Goal: Information Seeking & Learning: Check status

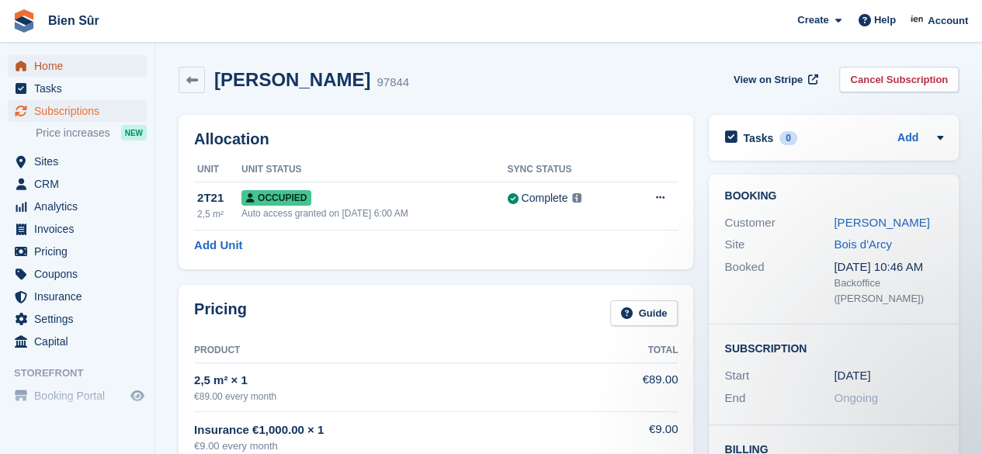
click at [89, 71] on span "Home" at bounding box center [80, 66] width 93 height 22
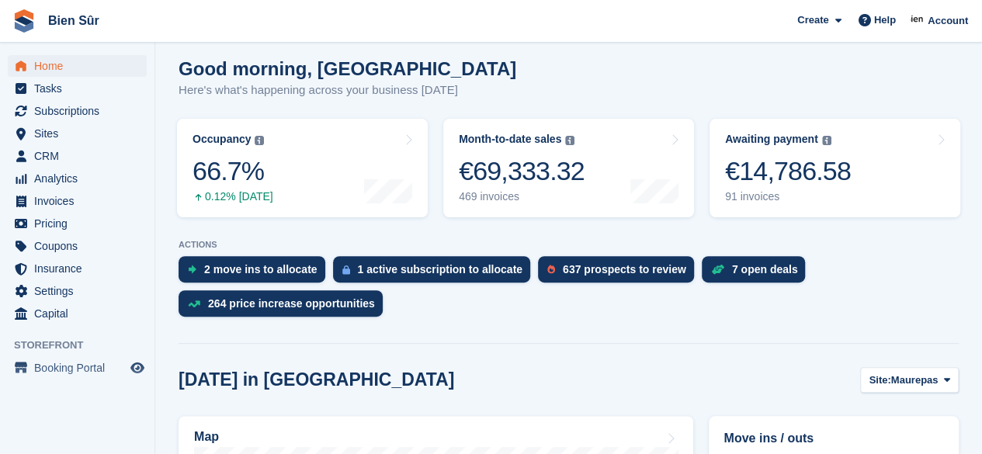
scroll to position [276, 0]
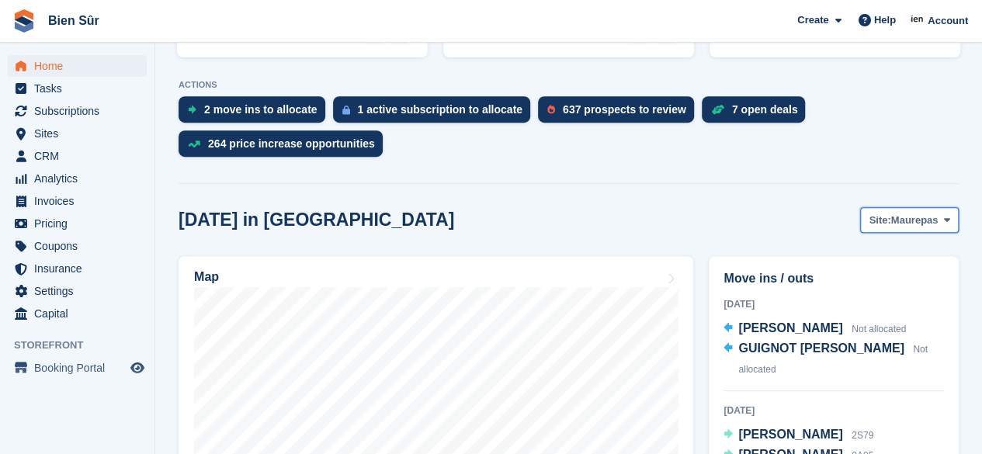
click at [923, 213] on span "Maurepas" at bounding box center [914, 221] width 47 height 16
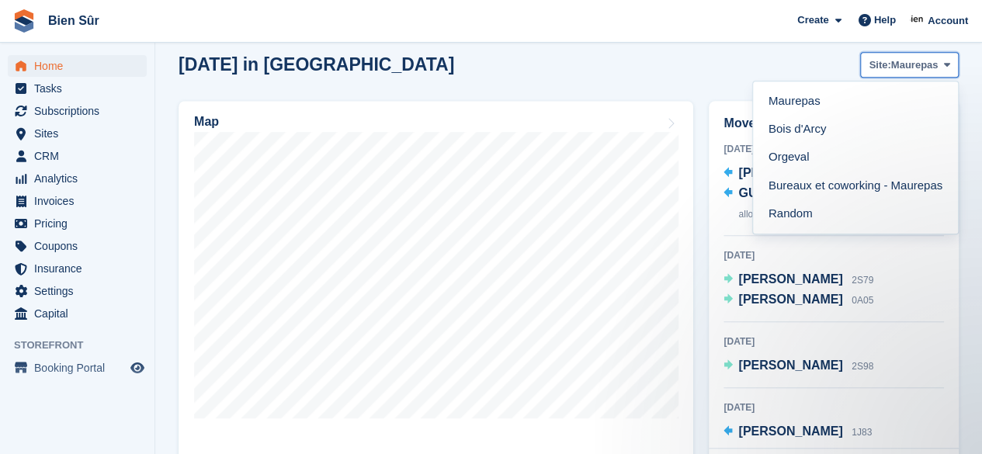
scroll to position [0, 0]
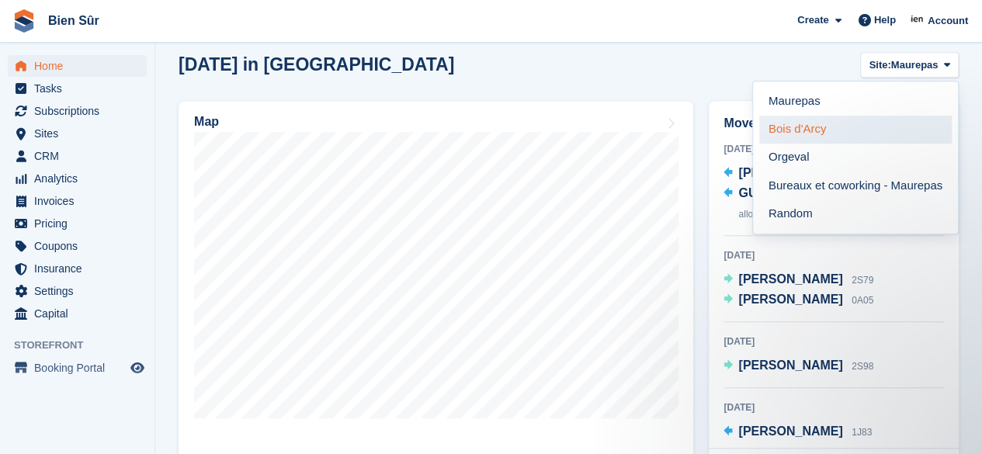
click at [853, 134] on link "Bois d'Arcy" at bounding box center [855, 130] width 193 height 28
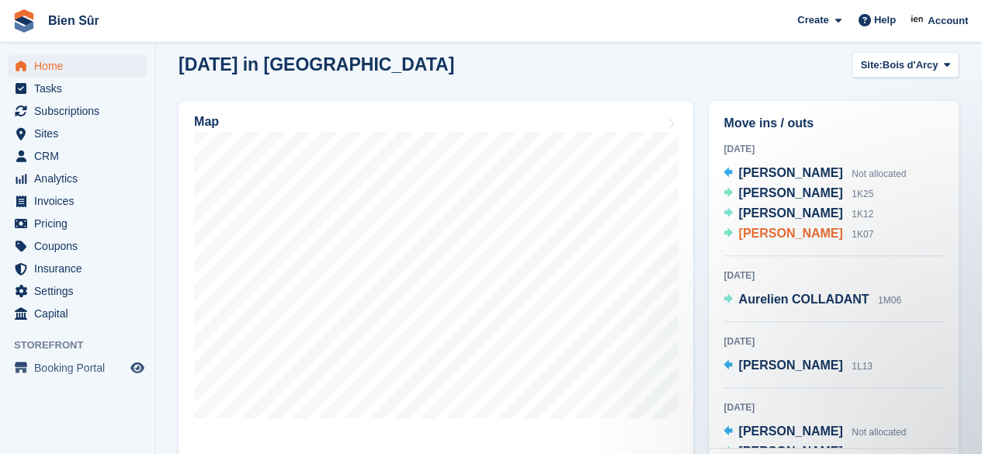
click at [783, 237] on span "elisa Ludwiczak" at bounding box center [790, 233] width 104 height 13
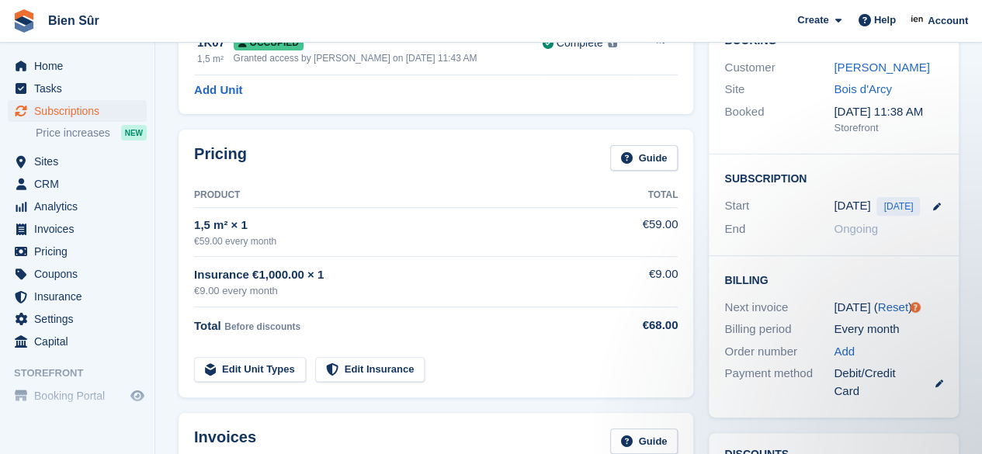
scroll to position [78, 0]
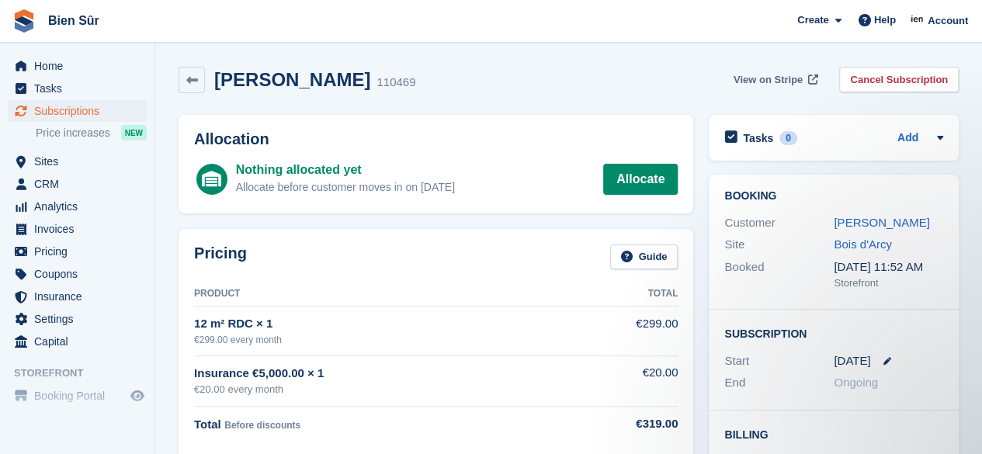
click at [796, 78] on span "View on Stripe" at bounding box center [768, 80] width 69 height 16
click at [880, 223] on link "Celine Dias" at bounding box center [881, 222] width 95 height 13
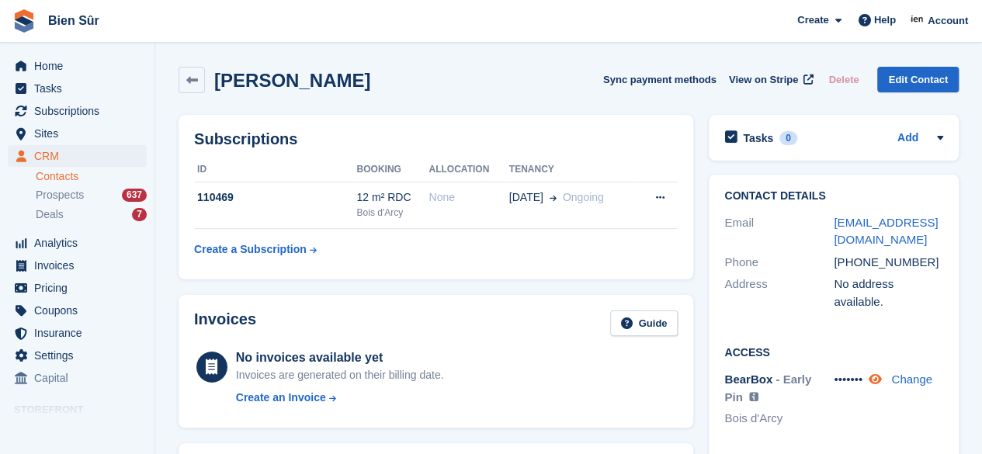
click at [880, 373] on icon at bounding box center [875, 379] width 13 height 12
click at [868, 373] on span "144846" at bounding box center [853, 379] width 39 height 13
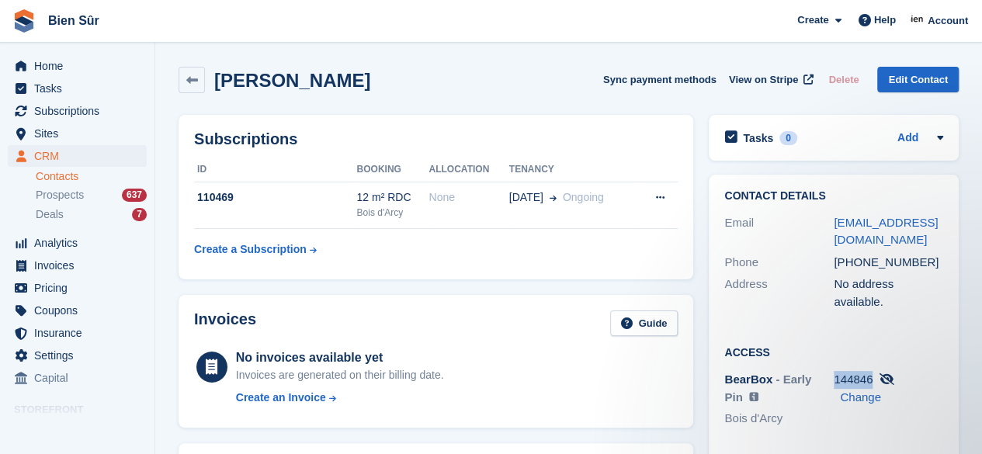
drag, startPoint x: 873, startPoint y: 360, endPoint x: 836, endPoint y: 359, distance: 36.5
click at [836, 371] on div "144846 Change" at bounding box center [888, 388] width 109 height 35
copy span "144846"
click at [61, 66] on span "Home" at bounding box center [80, 66] width 93 height 22
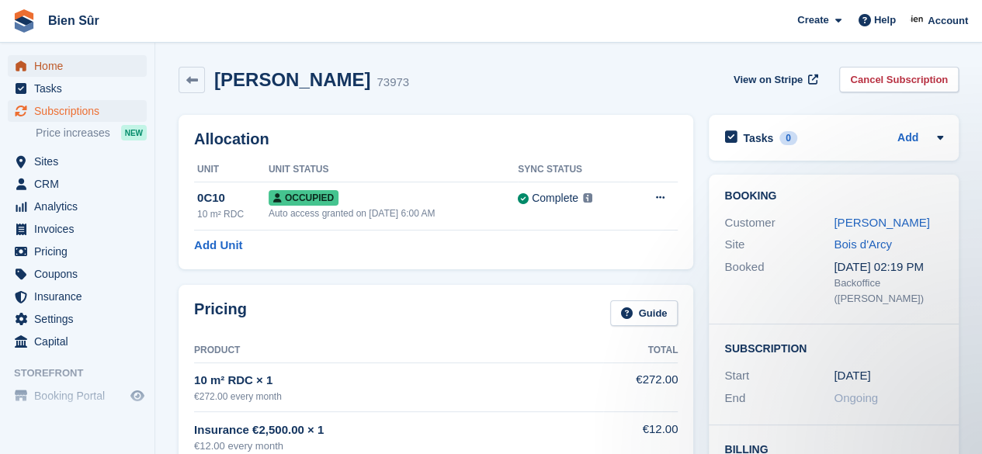
click at [102, 74] on span "Home" at bounding box center [80, 66] width 93 height 22
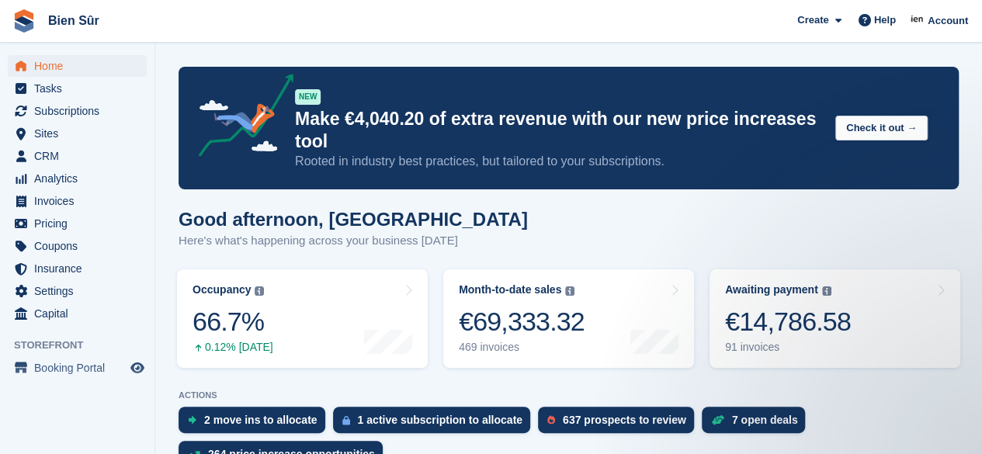
click at [411, 212] on h1 "Good afternoon, [GEOGRAPHIC_DATA]" at bounding box center [353, 219] width 349 height 21
